Goal: Transaction & Acquisition: Purchase product/service

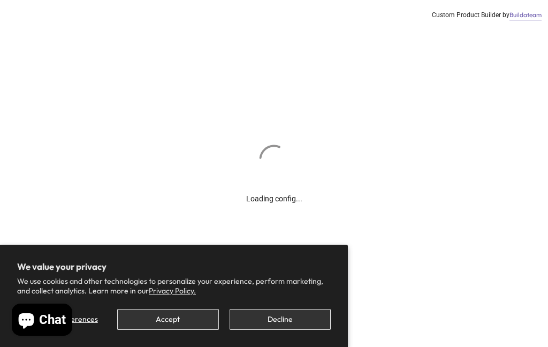
click at [166, 323] on button "Accept" at bounding box center [167, 319] width 101 height 21
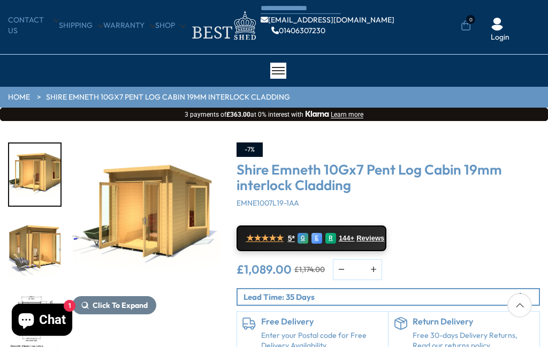
scroll to position [30, 0]
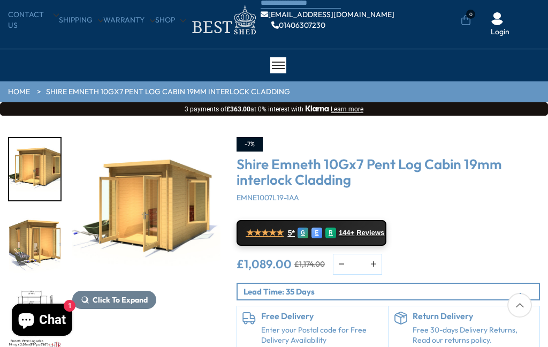
click at [125, 300] on span "Click To Expand" at bounding box center [120, 300] width 55 height 10
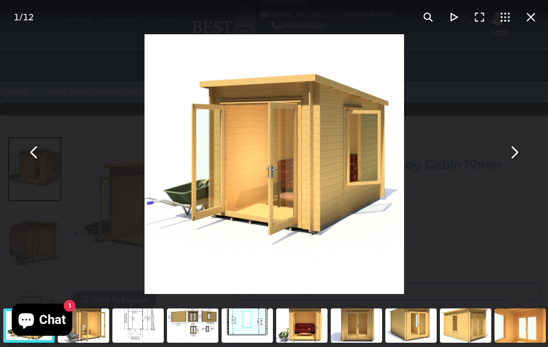
click at [514, 165] on button "You can close this modal content with the ESC key" at bounding box center [514, 152] width 26 height 26
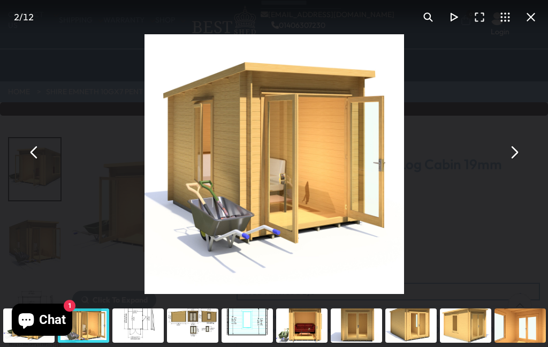
click at [518, 165] on button "You can close this modal content with the ESC key" at bounding box center [514, 152] width 26 height 26
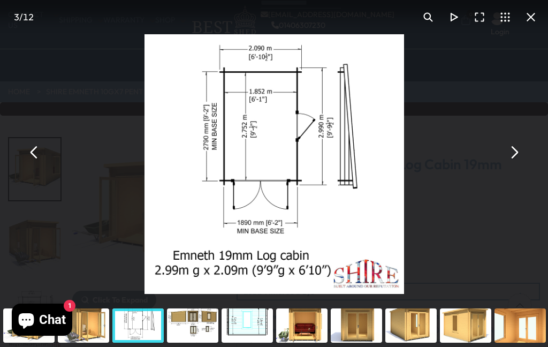
click at [515, 165] on button "You can close this modal content with the ESC key" at bounding box center [514, 152] width 26 height 26
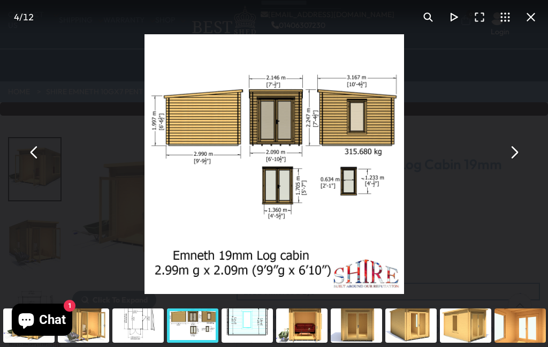
click at [516, 165] on button "You can close this modal content with the ESC key" at bounding box center [514, 152] width 26 height 26
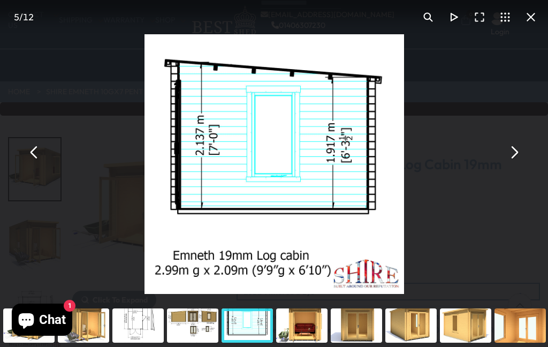
click at [516, 165] on button "You can close this modal content with the ESC key" at bounding box center [514, 152] width 26 height 26
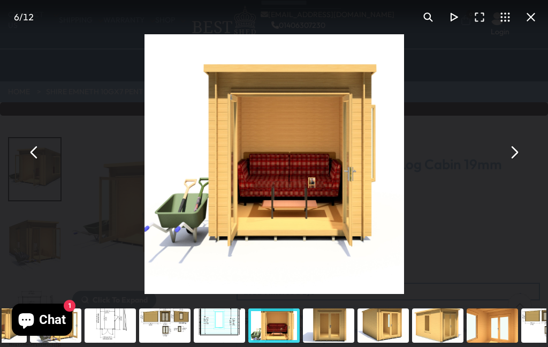
click at [516, 165] on button "You can close this modal content with the ESC key" at bounding box center [514, 152] width 26 height 26
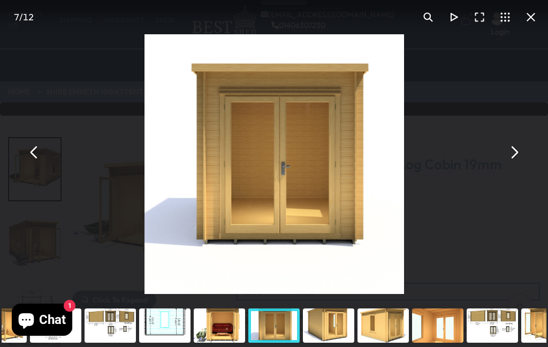
click at [517, 165] on button "You can close this modal content with the ESC key" at bounding box center [514, 152] width 26 height 26
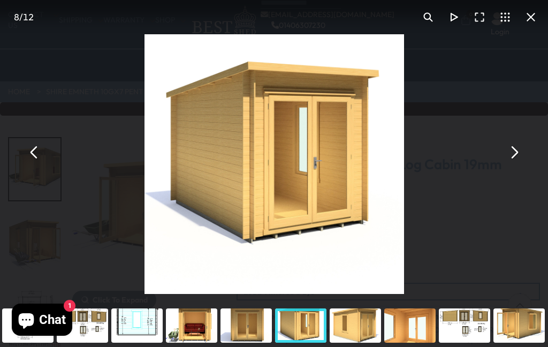
click at [518, 165] on button "You can close this modal content with the ESC key" at bounding box center [514, 152] width 26 height 26
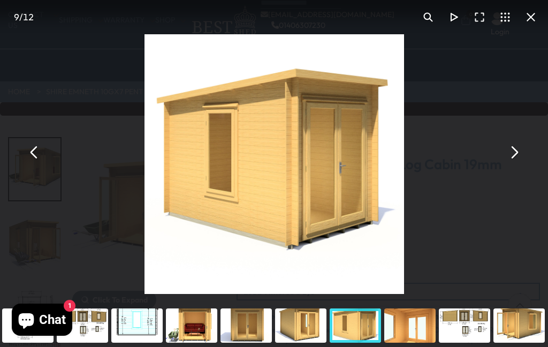
click at [512, 165] on button "You can close this modal content with the ESC key" at bounding box center [514, 152] width 26 height 26
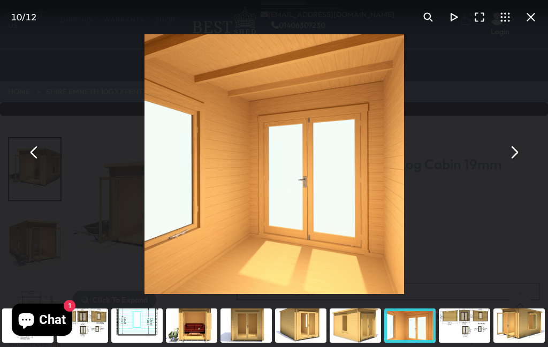
click at [517, 165] on button "You can close this modal content with the ESC key" at bounding box center [514, 152] width 26 height 26
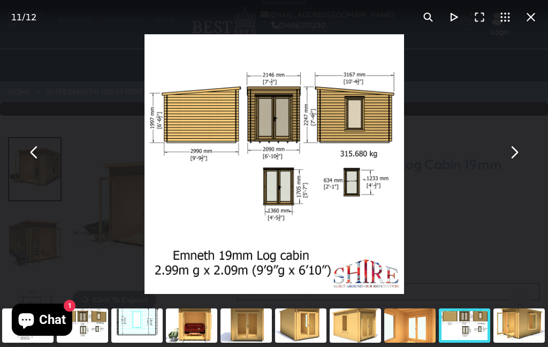
click at [518, 165] on button "You can close this modal content with the ESC key" at bounding box center [514, 152] width 26 height 26
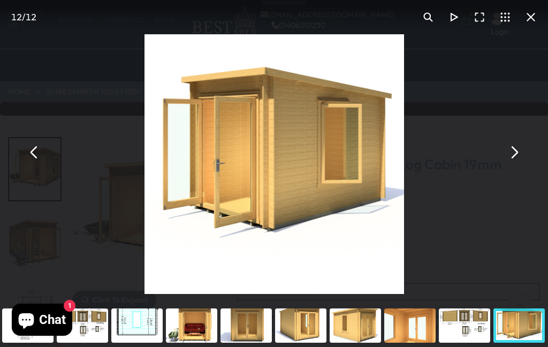
click at [518, 165] on button "You can close this modal content with the ESC key" at bounding box center [514, 152] width 26 height 26
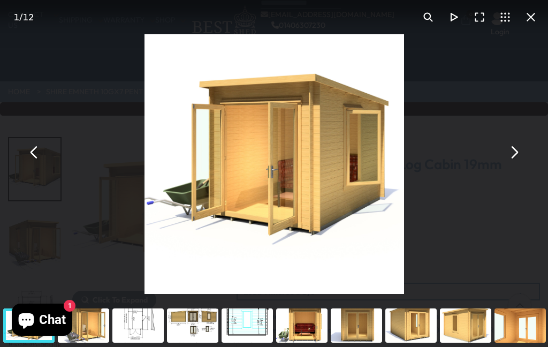
click at [512, 165] on button "You can close this modal content with the ESC key" at bounding box center [514, 152] width 26 height 26
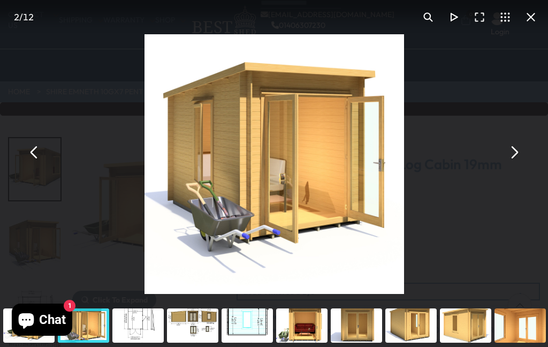
click at [520, 165] on button "You can close this modal content with the ESC key" at bounding box center [514, 152] width 26 height 26
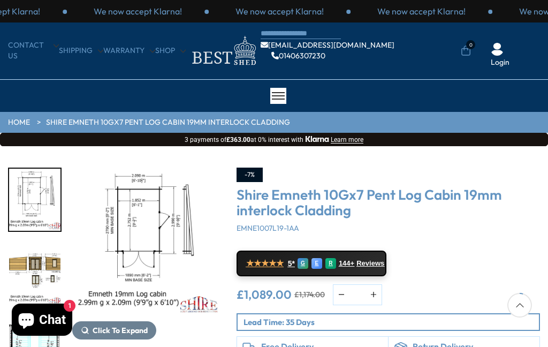
scroll to position [73, 0]
